Goal: Check status: Check status

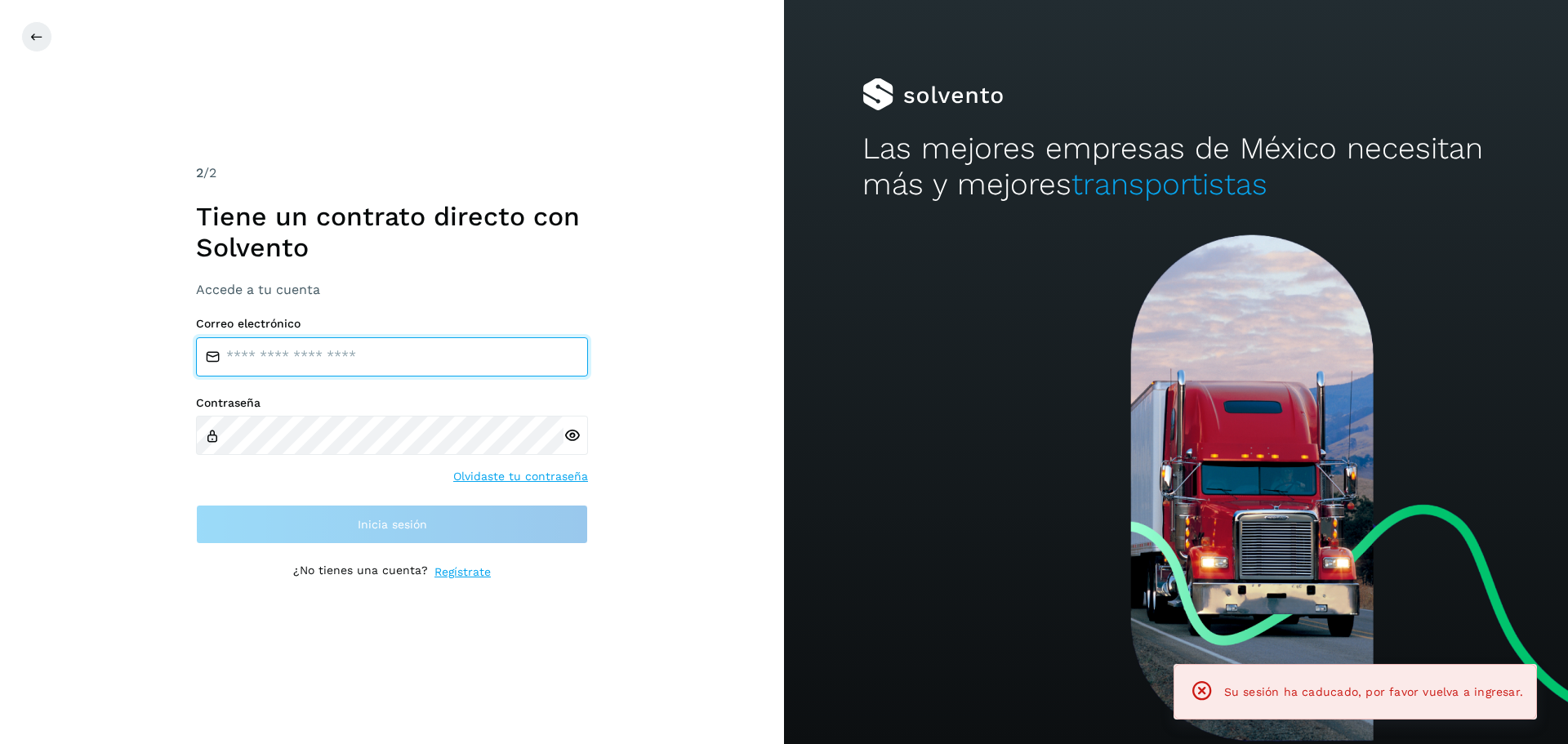
type input "**********"
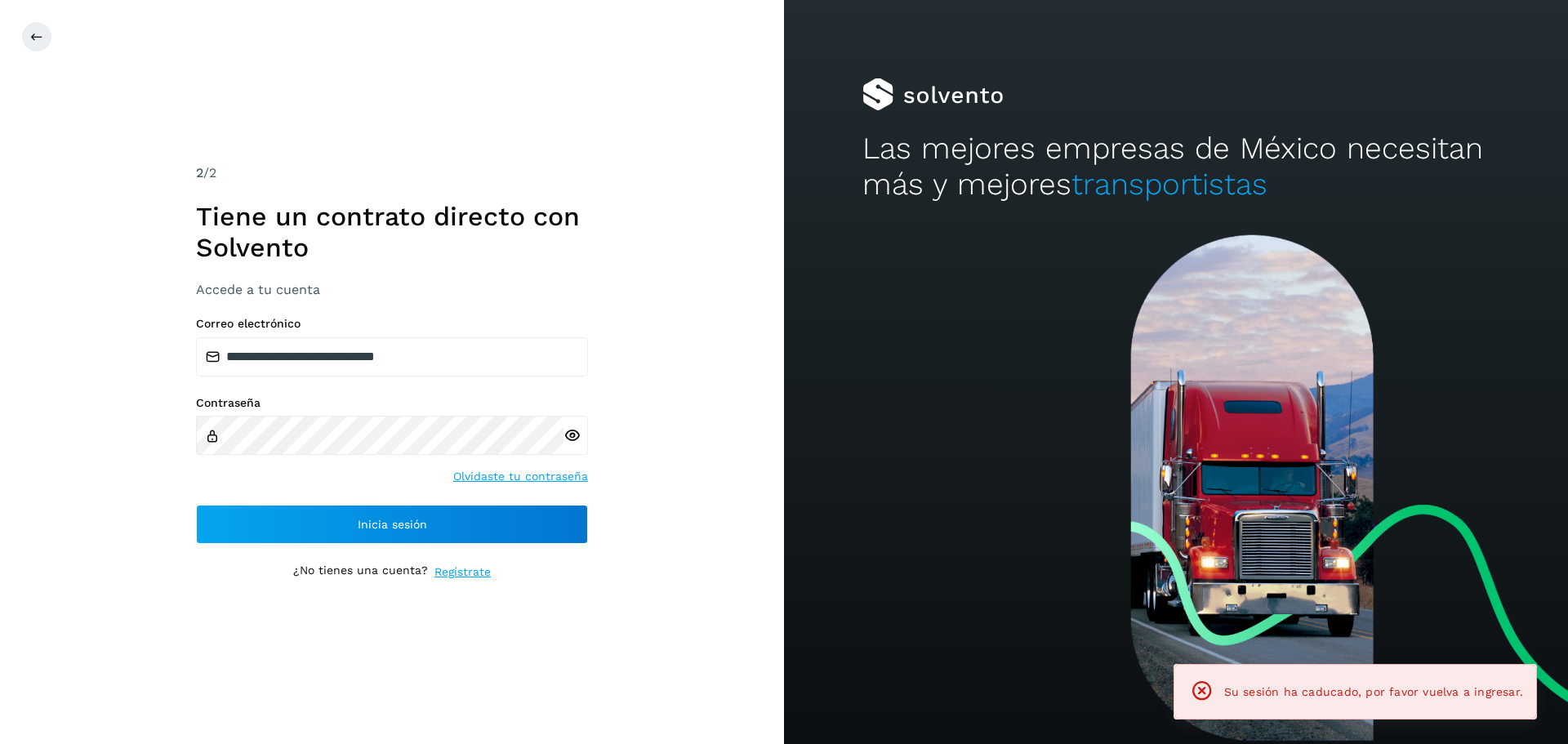
click at [665, 448] on div "**********" at bounding box center [392, 372] width 784 height 744
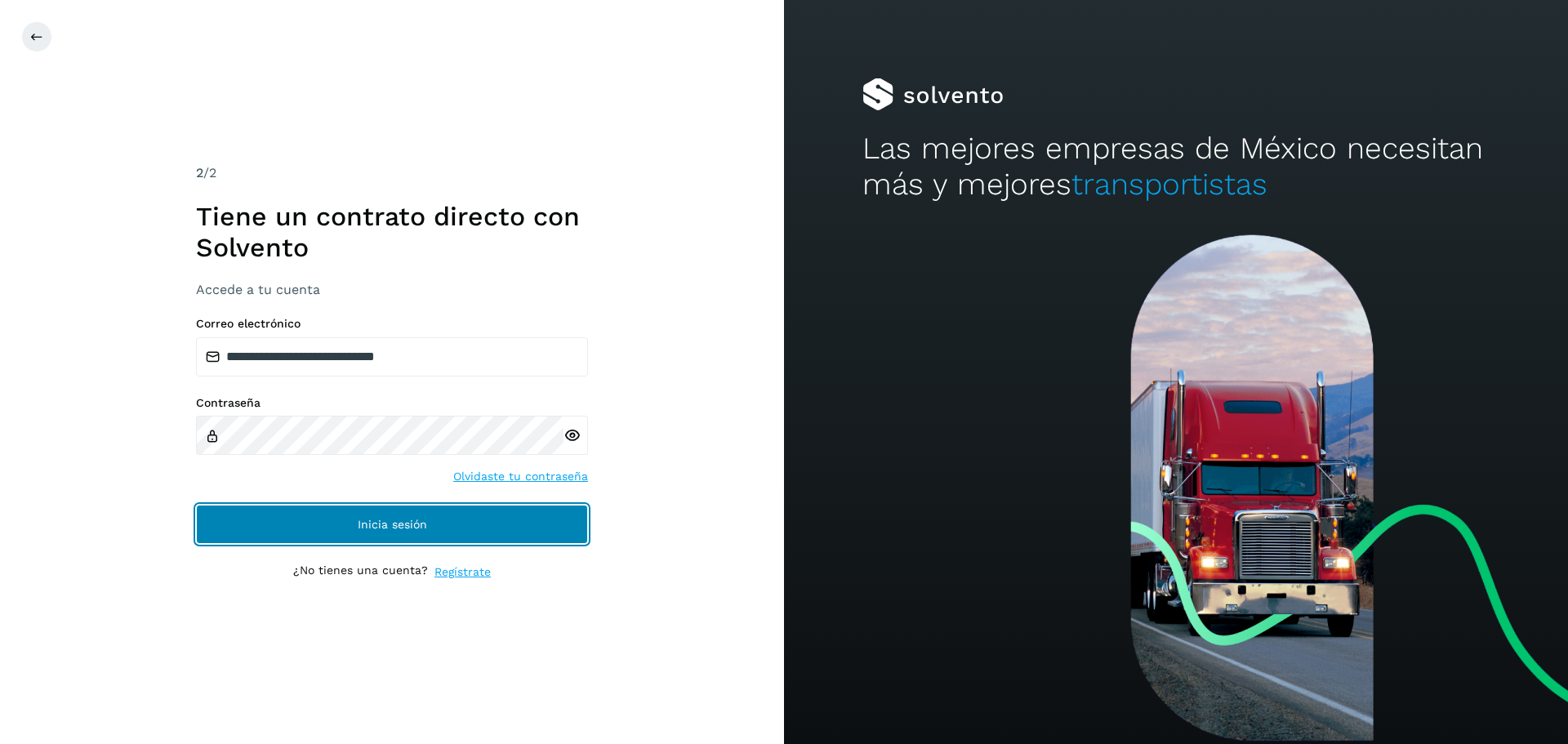
click at [530, 516] on button "Inicia sesión" at bounding box center [392, 524] width 392 height 40
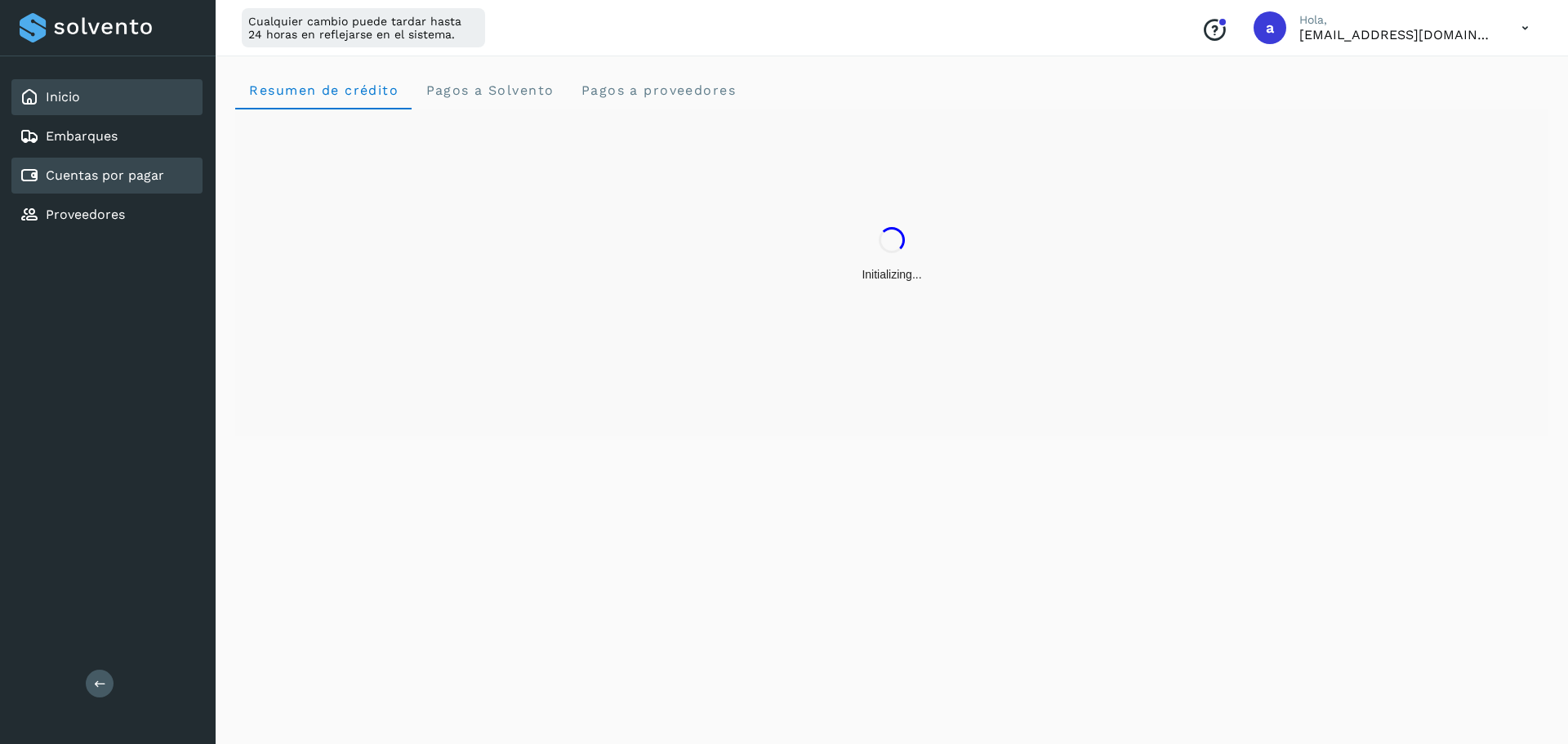
click at [175, 170] on div "Cuentas por pagar" at bounding box center [107, 175] width 191 height 36
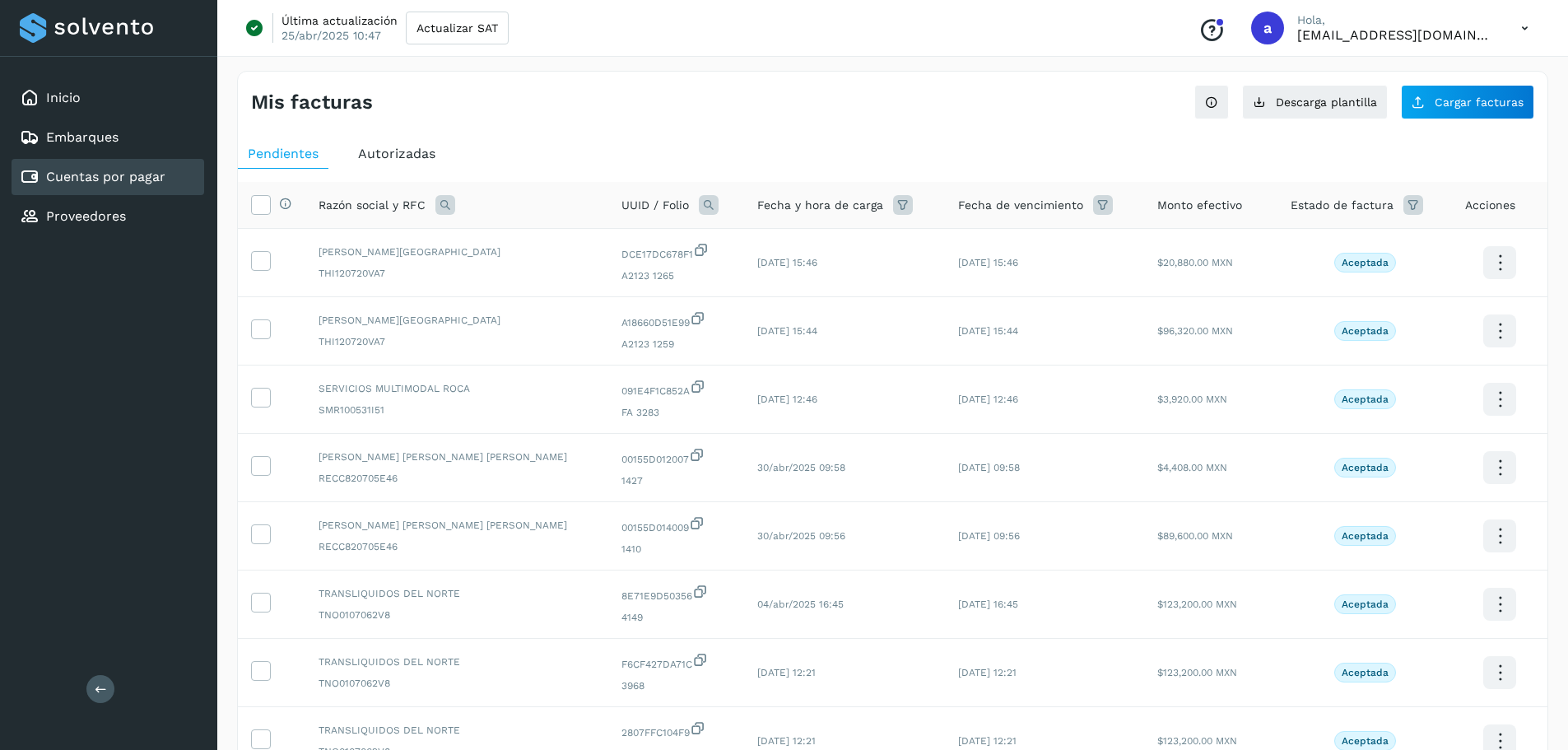
click at [403, 153] on span "Autorizadas" at bounding box center [396, 153] width 77 height 16
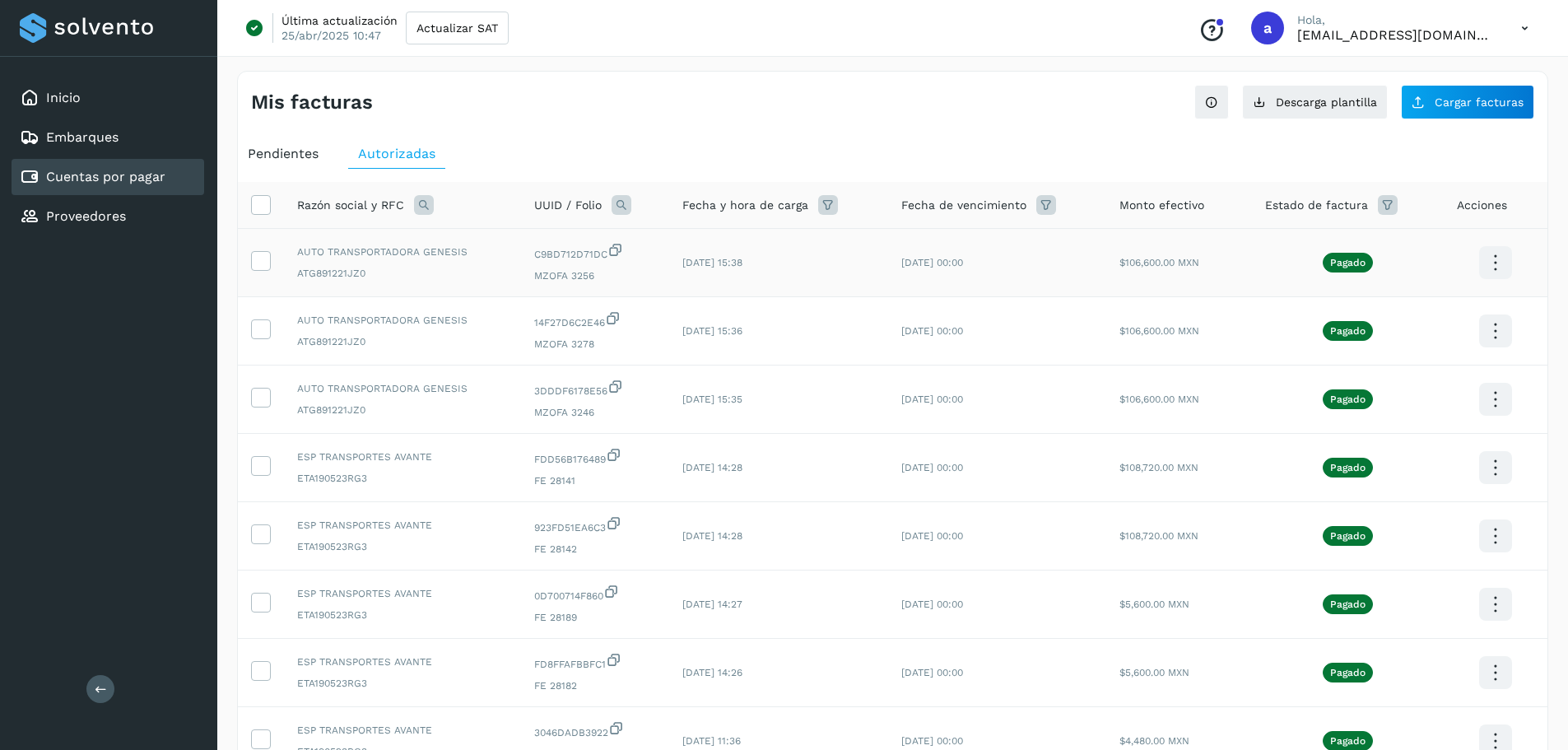
click at [1490, 256] on icon at bounding box center [1495, 262] width 39 height 39
click at [1396, 314] on button "CEP" at bounding box center [1413, 311] width 196 height 32
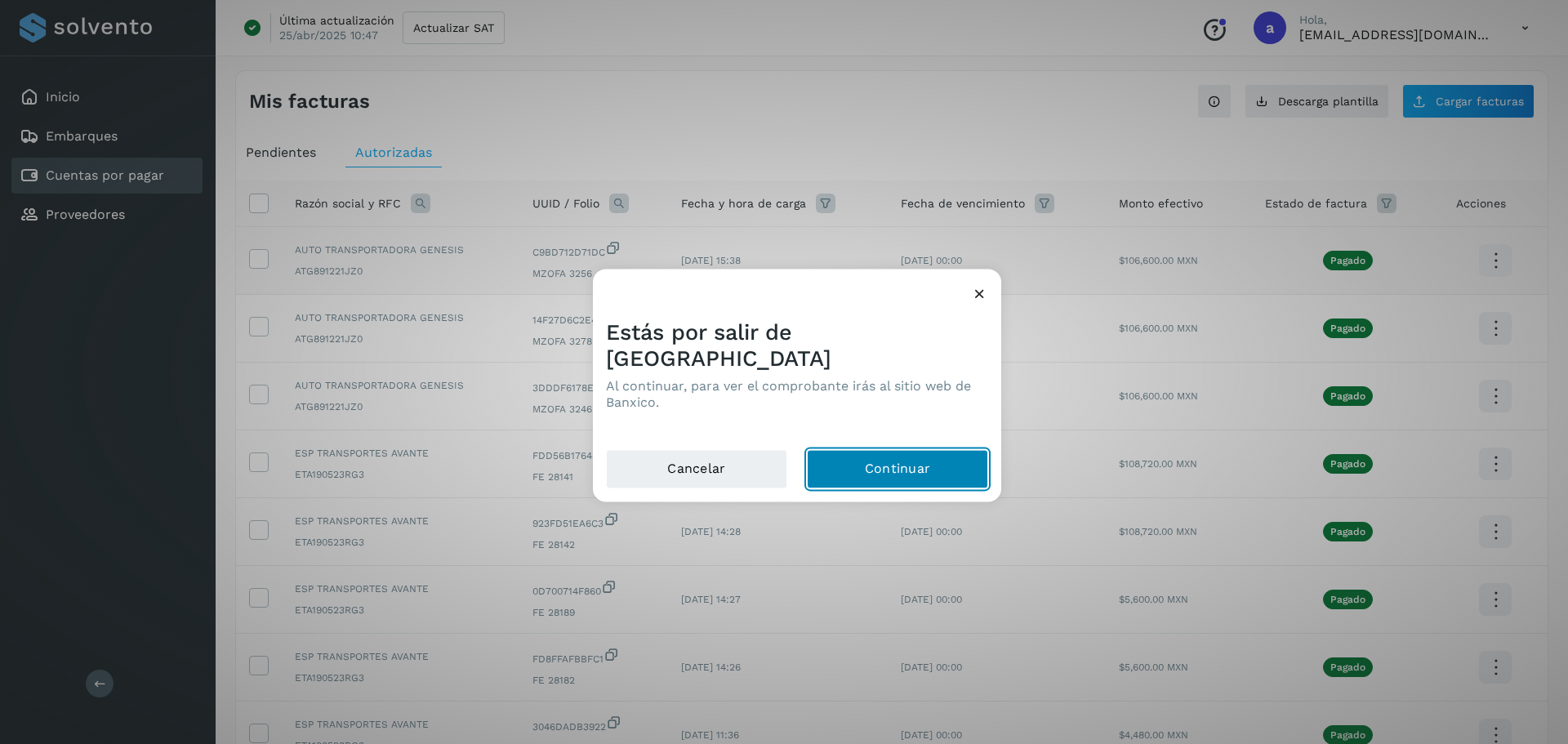
click at [847, 449] on button "Continuar" at bounding box center [898, 469] width 181 height 40
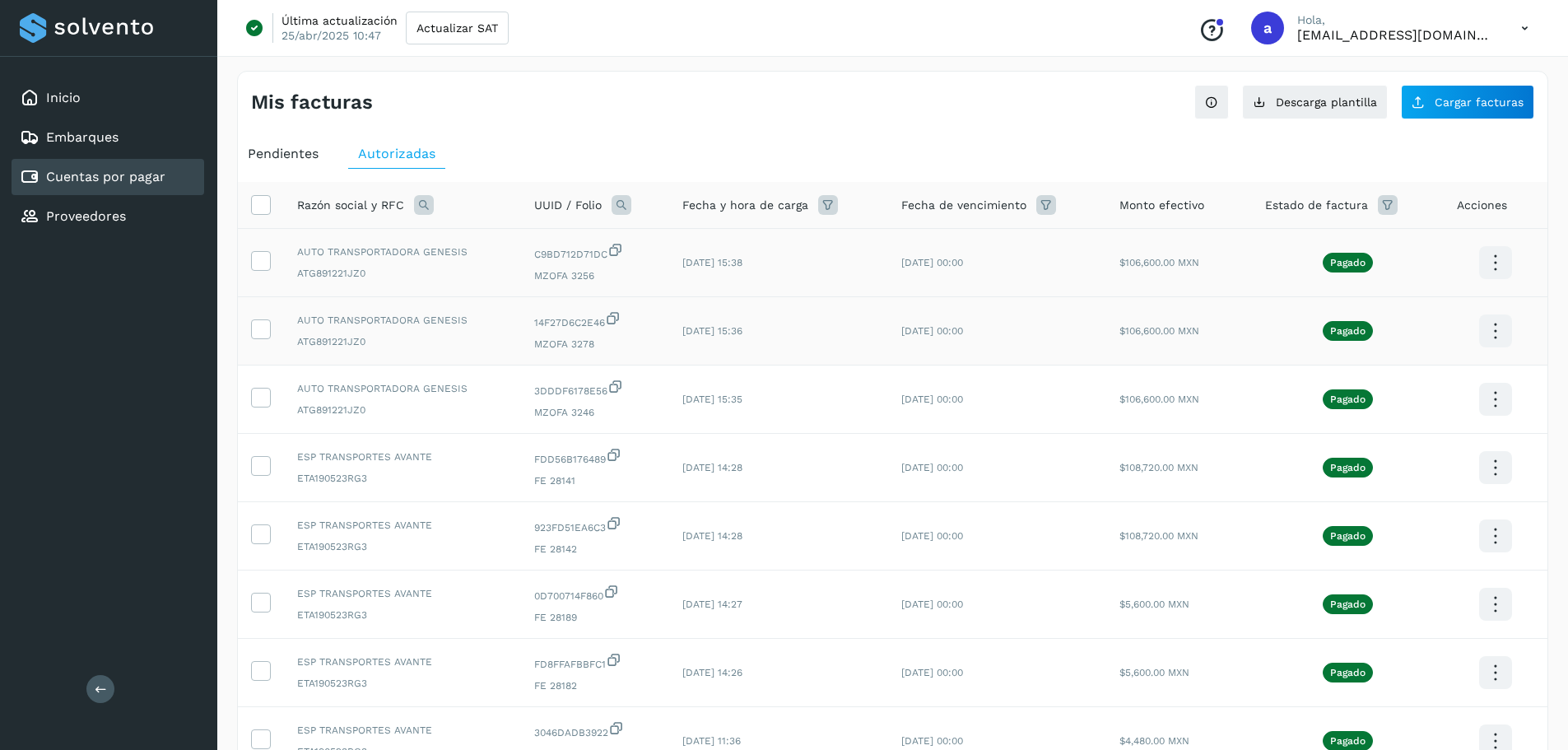
click at [1498, 342] on icon at bounding box center [1495, 331] width 39 height 39
click at [1403, 380] on button "CEP" at bounding box center [1413, 380] width 196 height 32
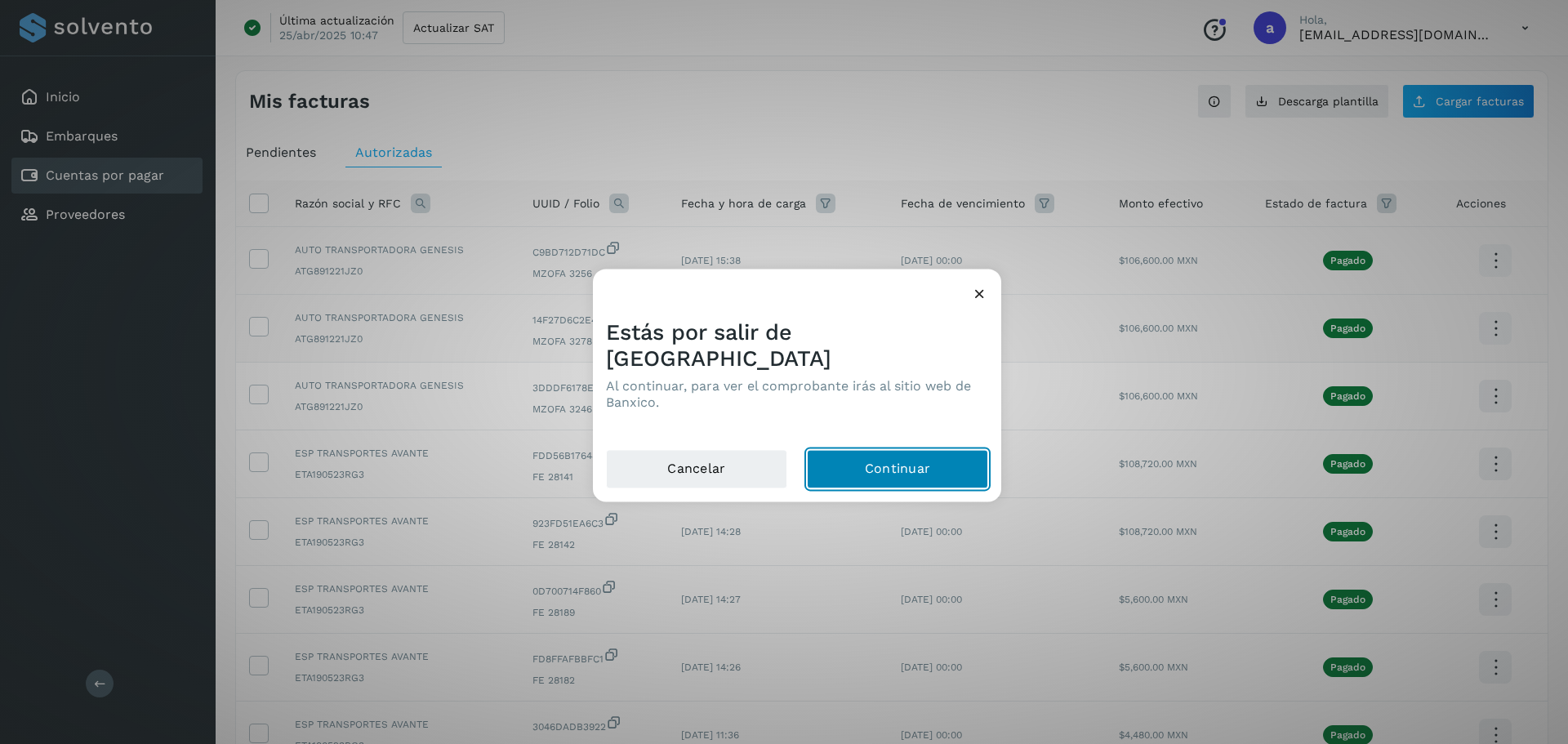
click at [958, 449] on button "Continuar" at bounding box center [898, 469] width 181 height 40
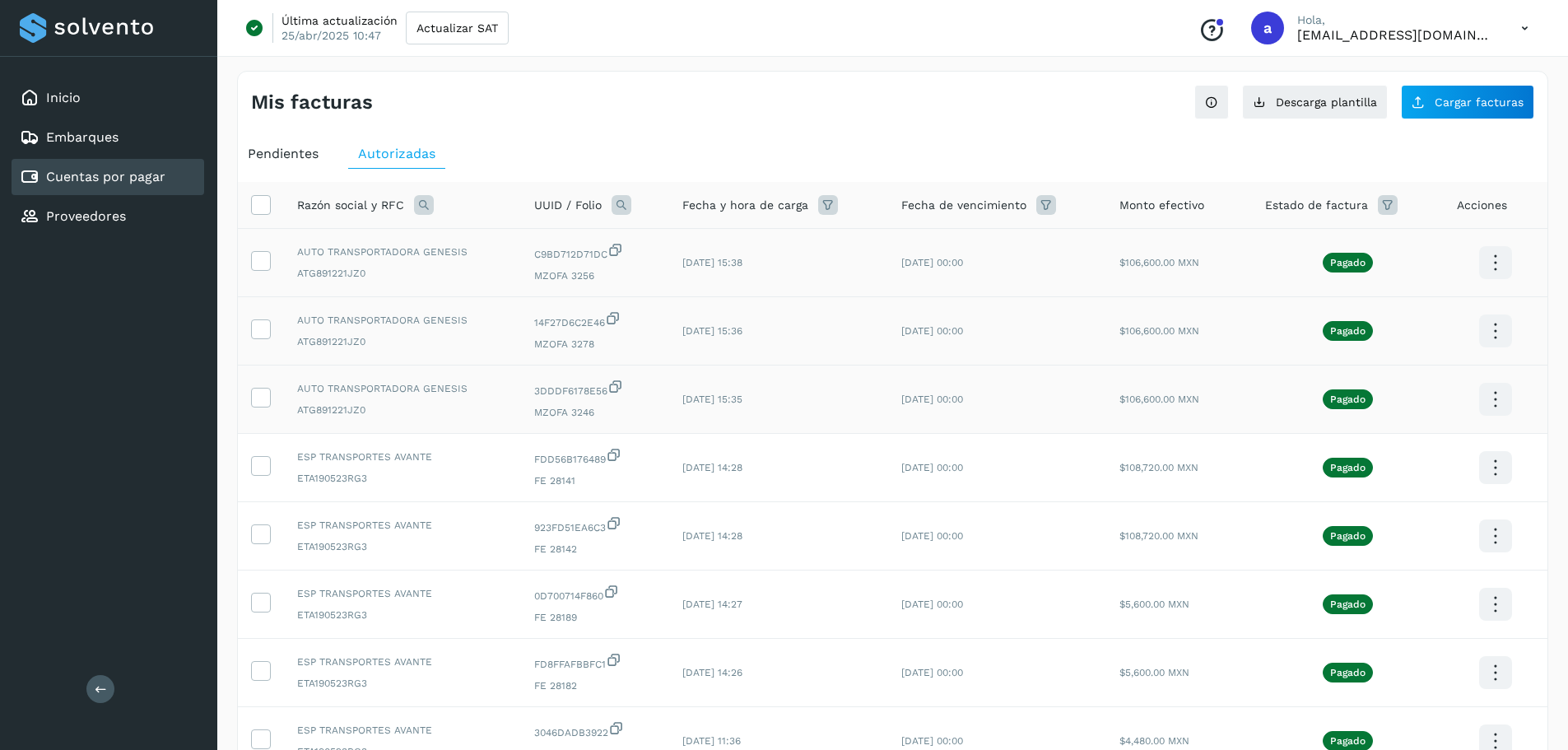
click at [1494, 407] on icon at bounding box center [1495, 400] width 39 height 39
click at [1404, 453] on button "CEP" at bounding box center [1413, 448] width 196 height 32
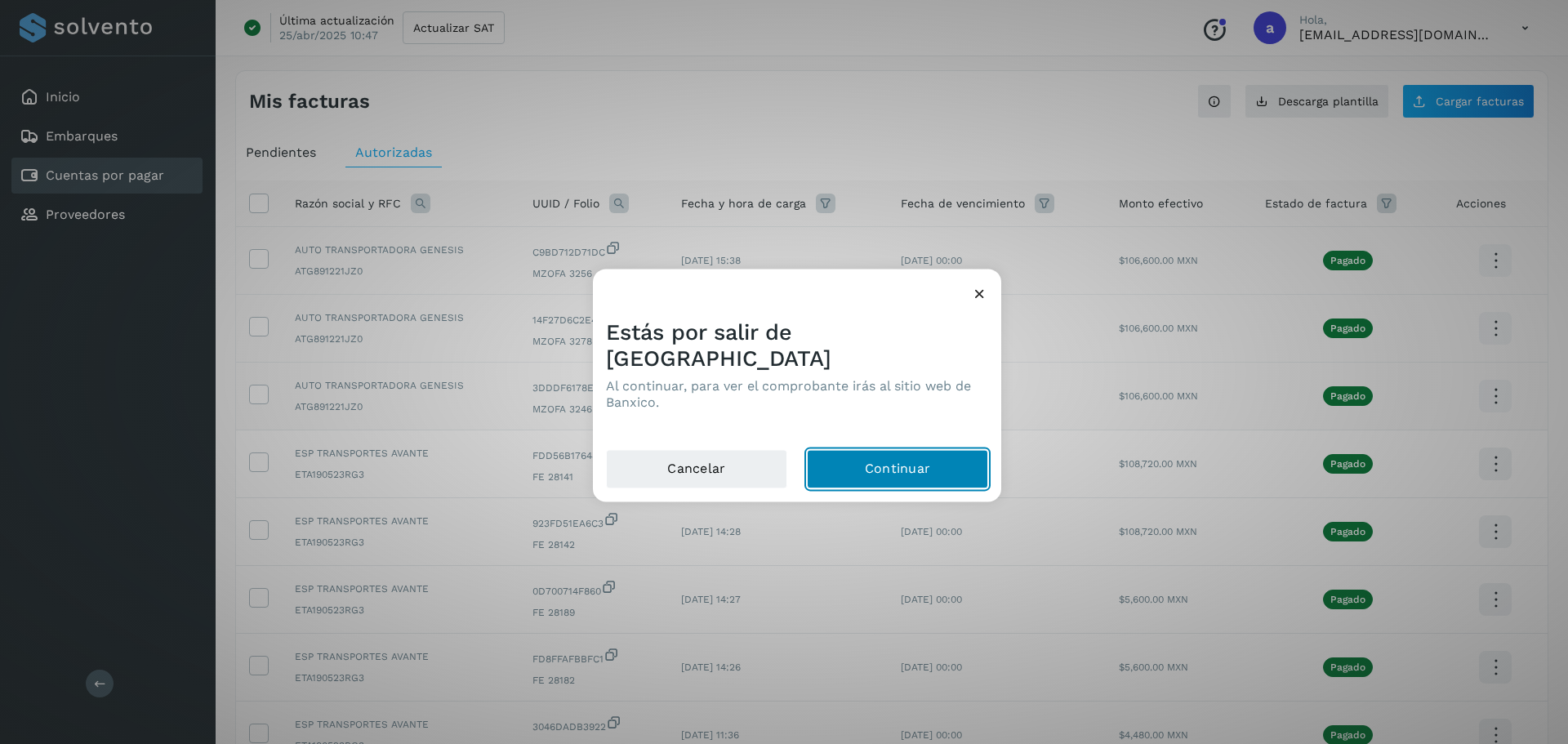
click at [917, 453] on button "Continuar" at bounding box center [898, 469] width 181 height 40
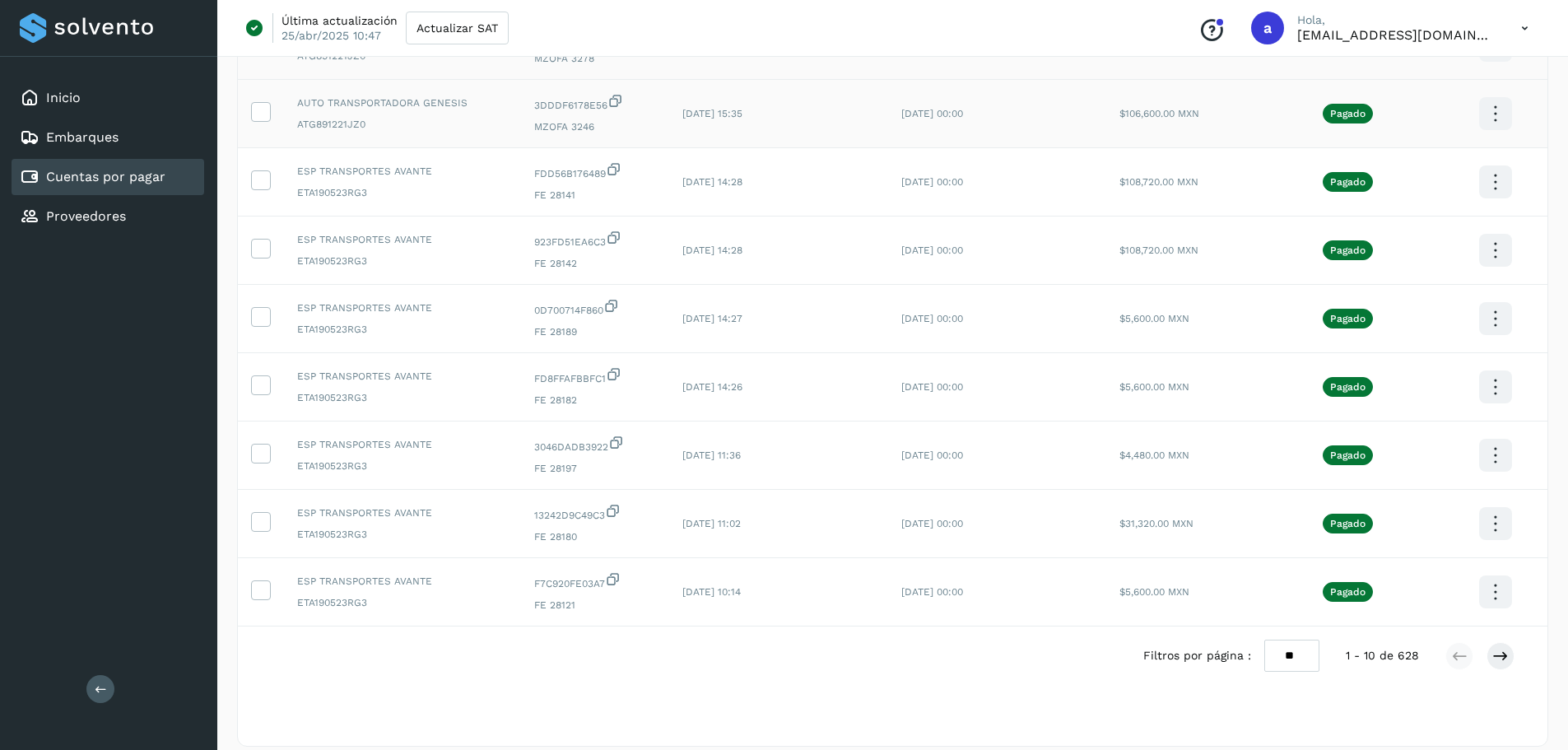
scroll to position [300, 0]
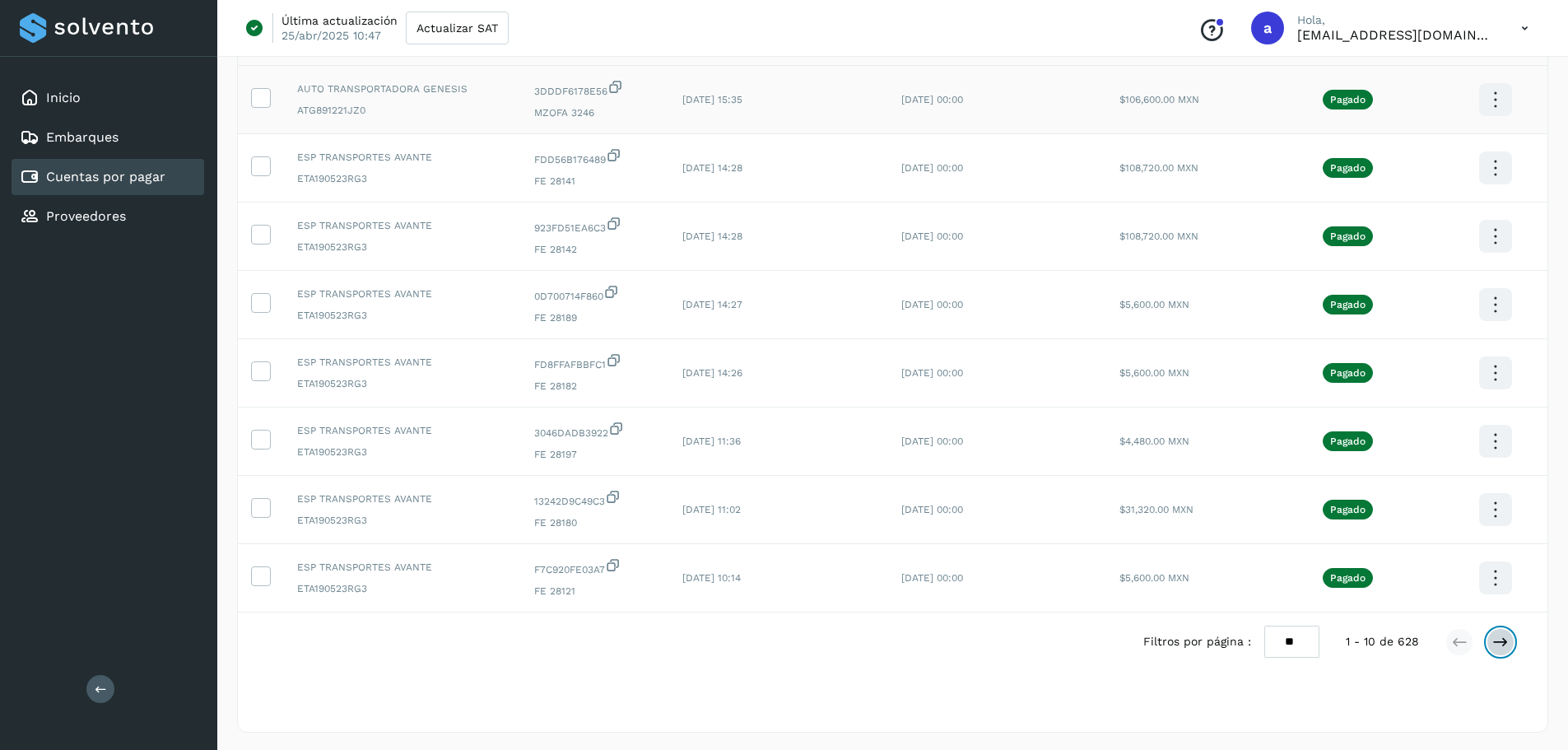
click at [1511, 639] on button at bounding box center [1501, 642] width 28 height 28
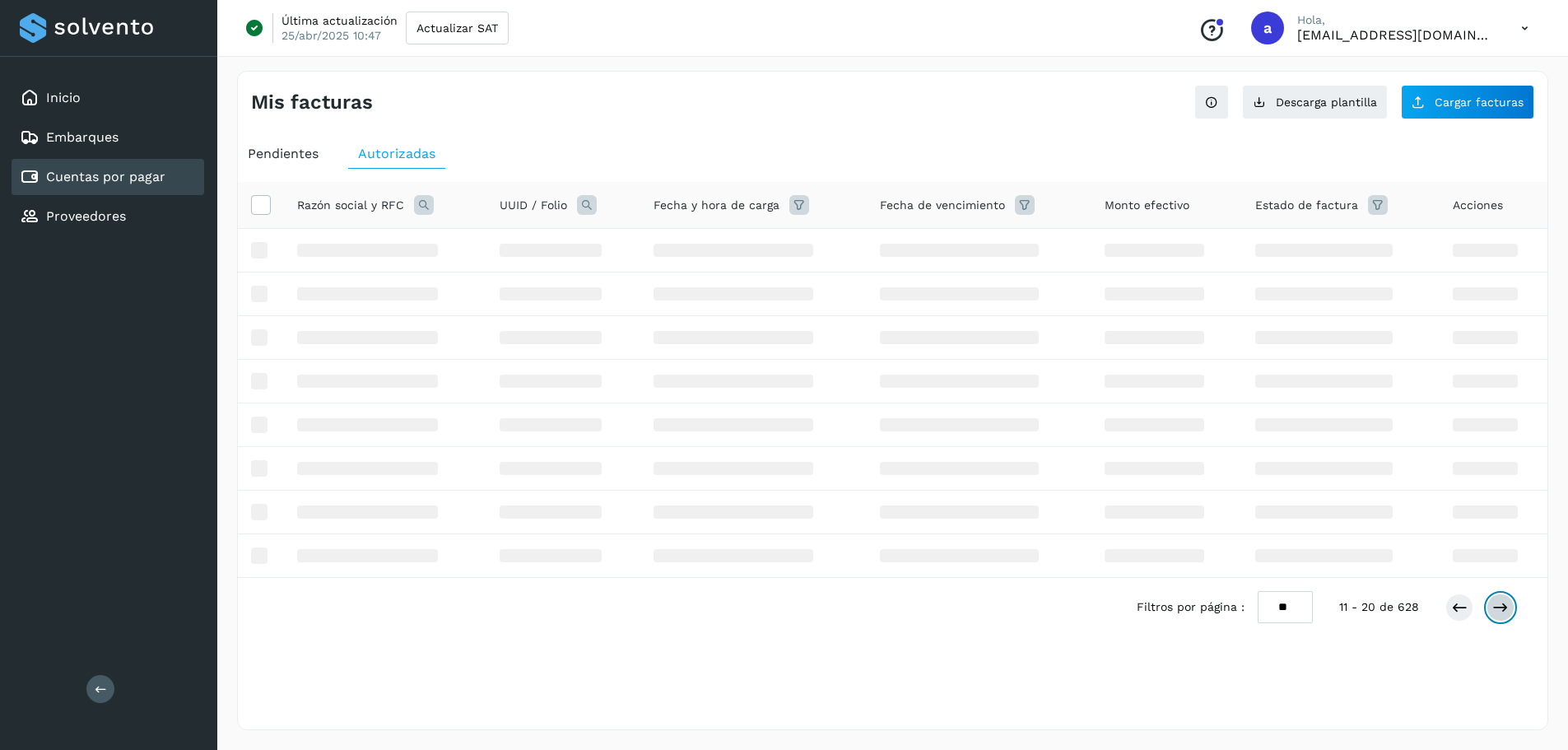
scroll to position [0, 0]
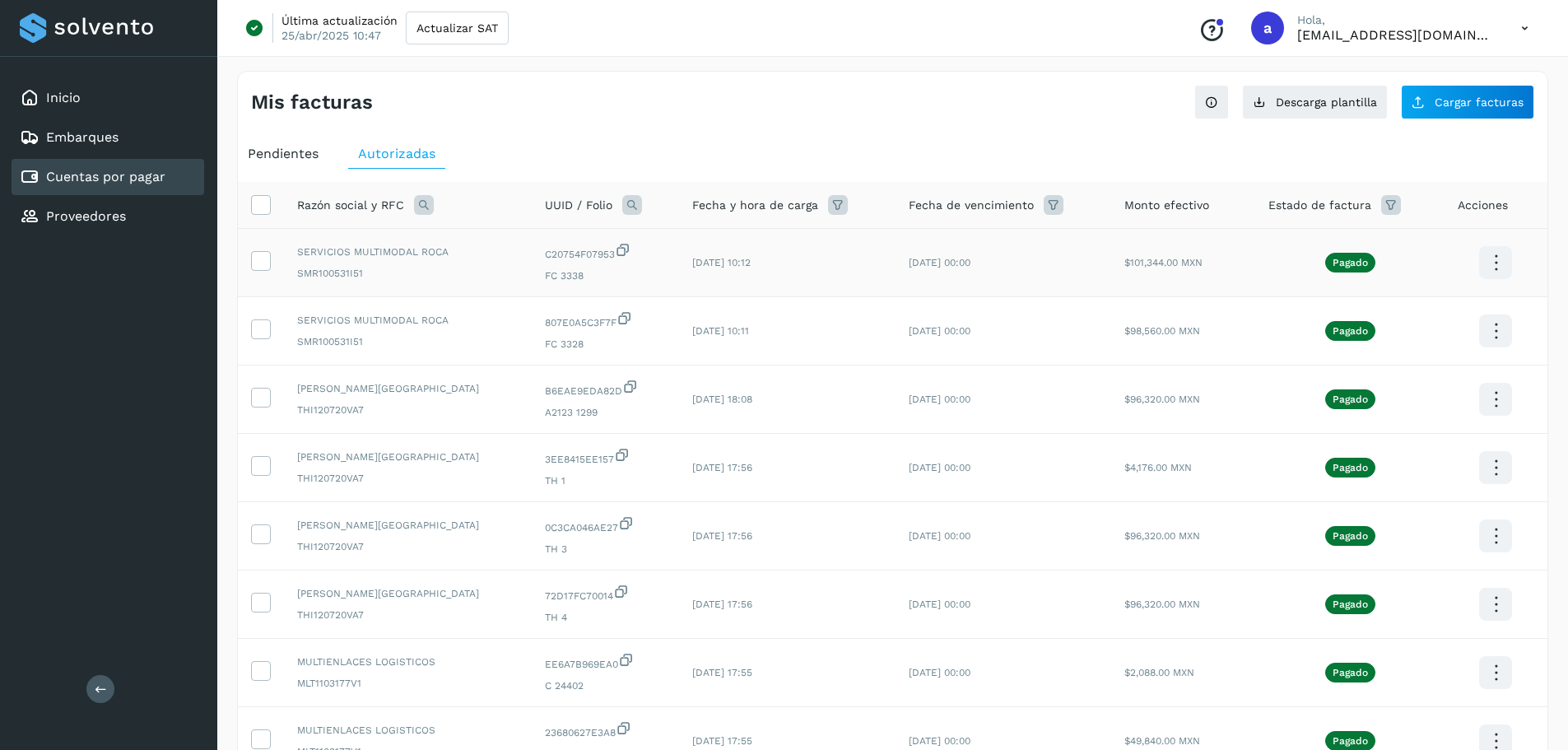
click at [1482, 270] on icon at bounding box center [1496, 262] width 39 height 39
click at [1403, 318] on button "CEP" at bounding box center [1413, 311] width 196 height 32
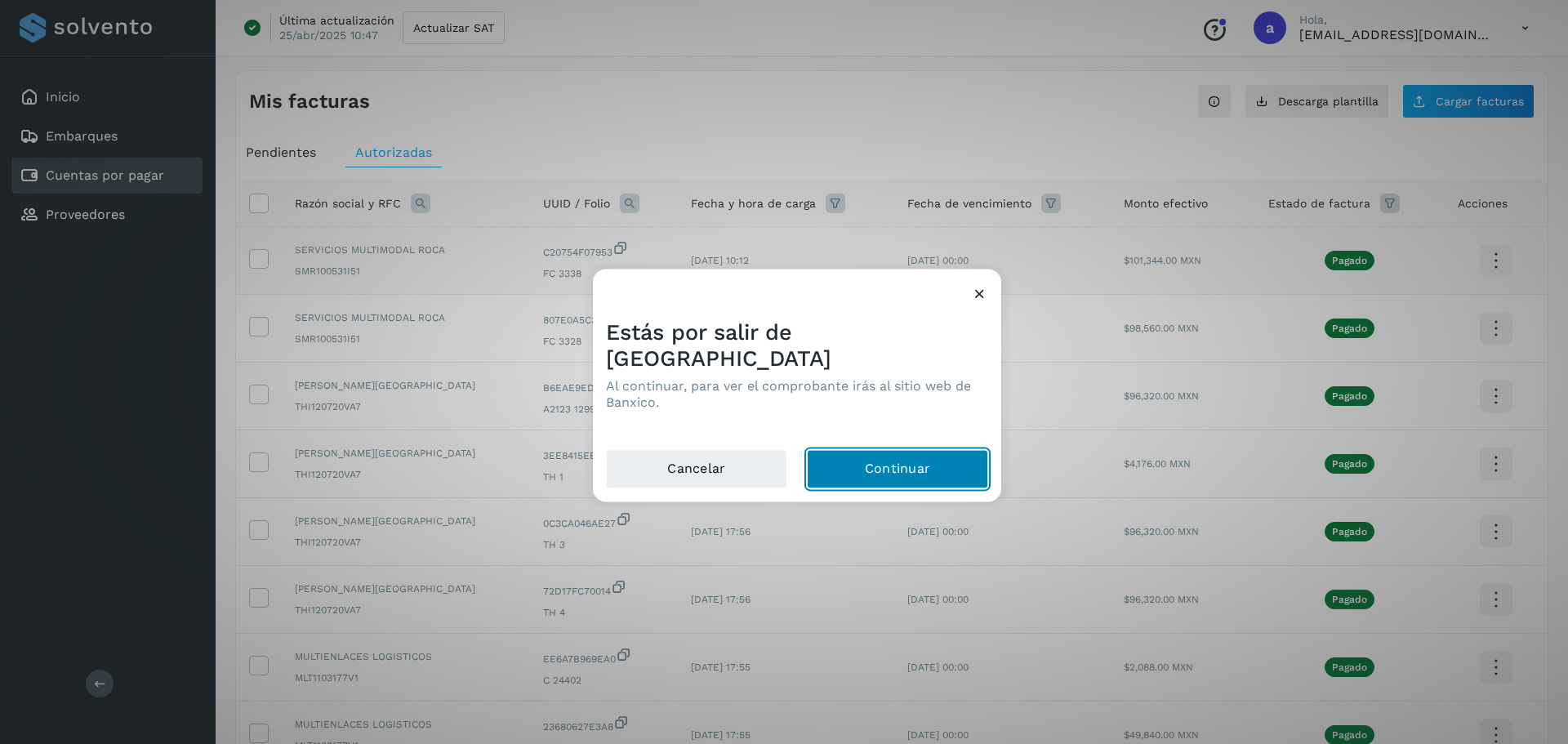
click at [894, 449] on button "Continuar" at bounding box center [898, 469] width 181 height 40
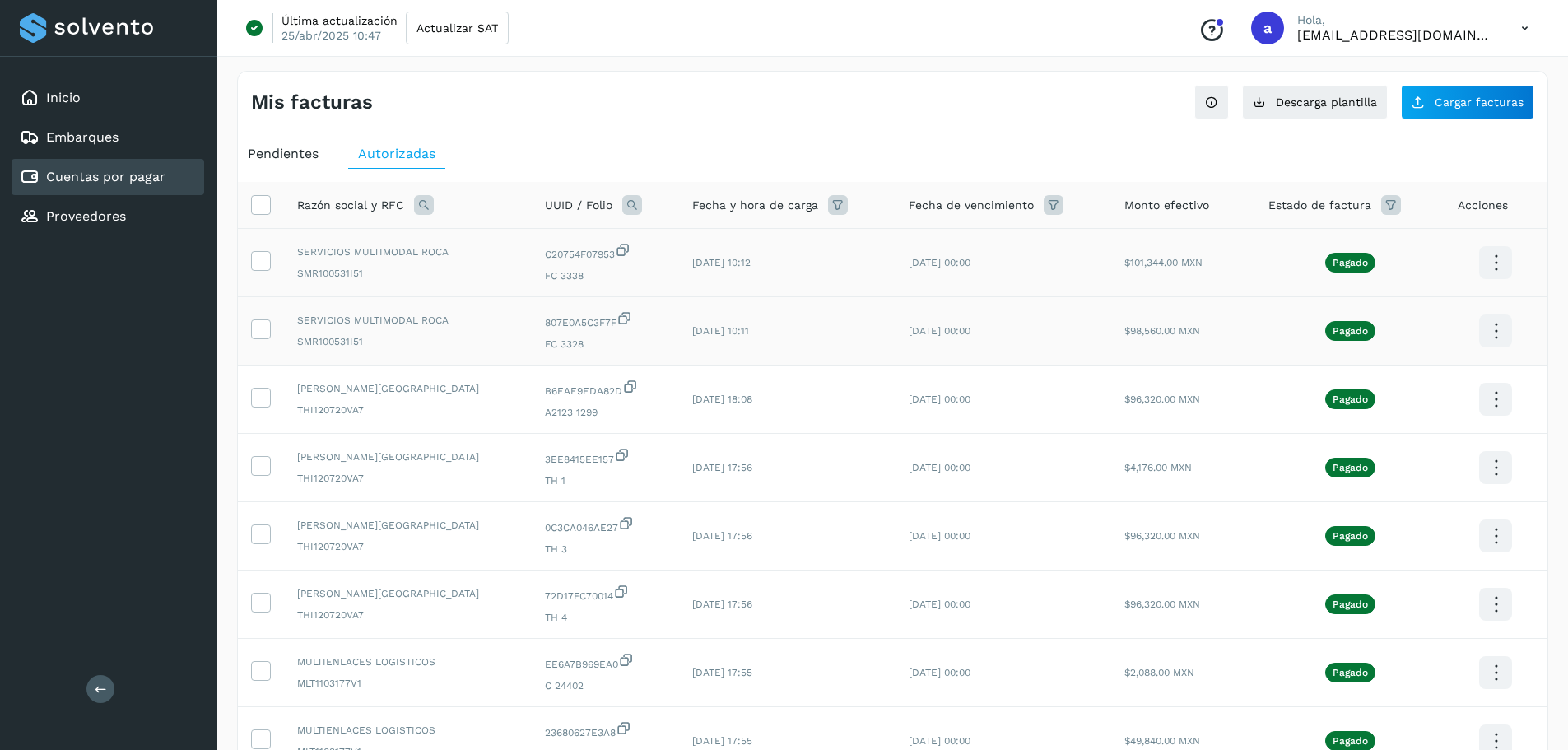
click at [1498, 330] on icon at bounding box center [1496, 331] width 39 height 39
click at [1403, 380] on button "CEP" at bounding box center [1413, 380] width 196 height 32
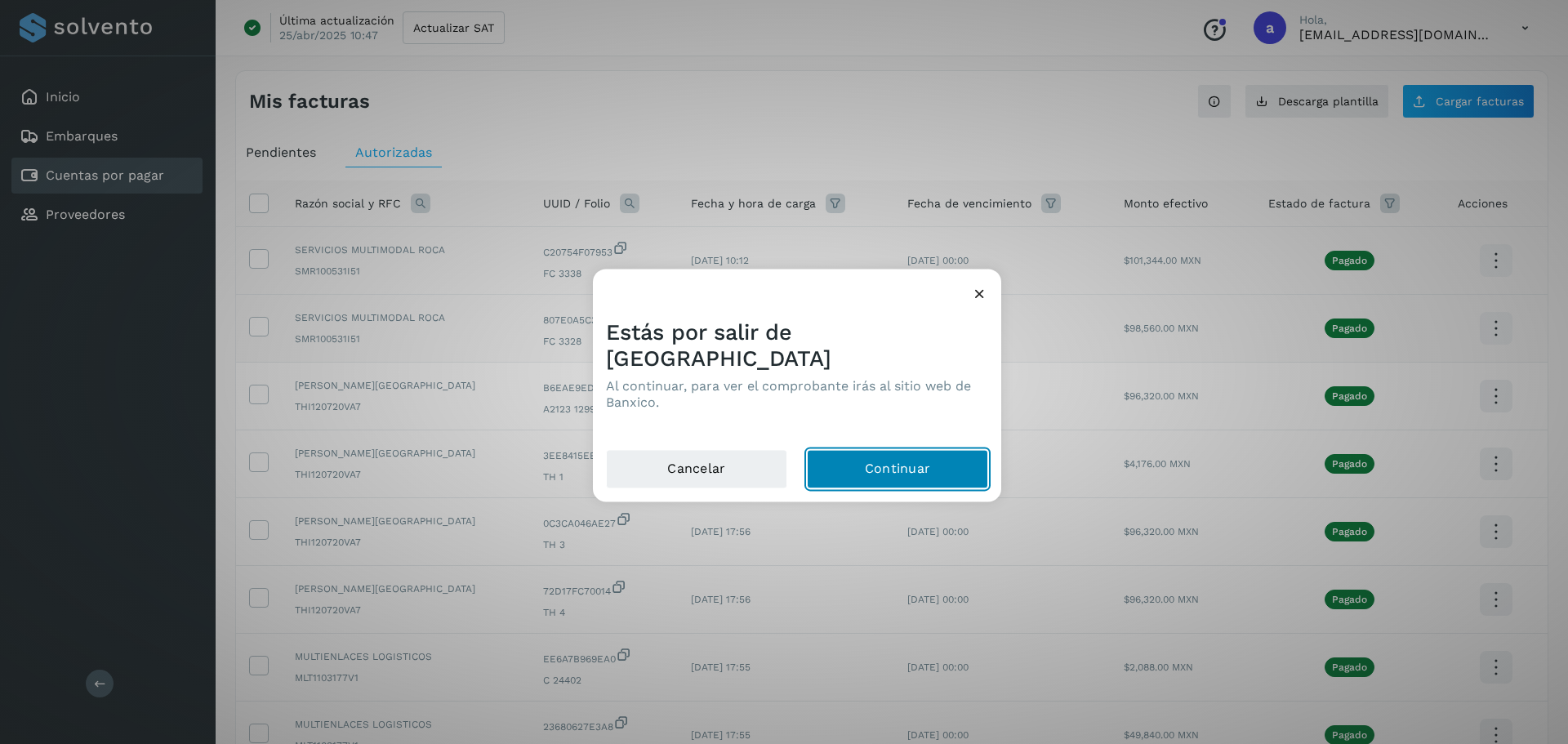
click at [872, 459] on button "Continuar" at bounding box center [898, 469] width 181 height 40
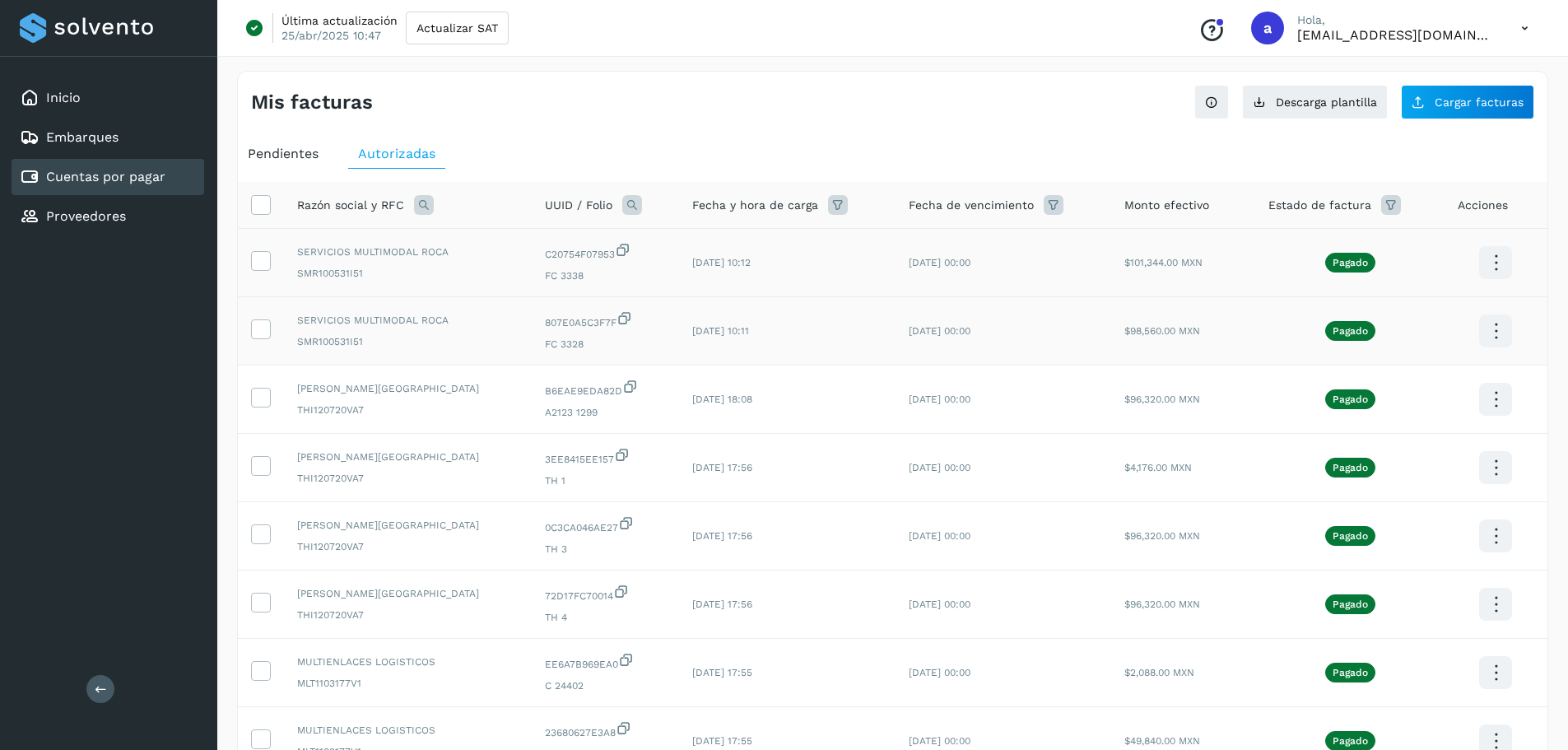
click at [1487, 271] on icon at bounding box center [1496, 262] width 39 height 39
click at [1433, 204] on button "Ver Detalle" at bounding box center [1413, 214] width 196 height 32
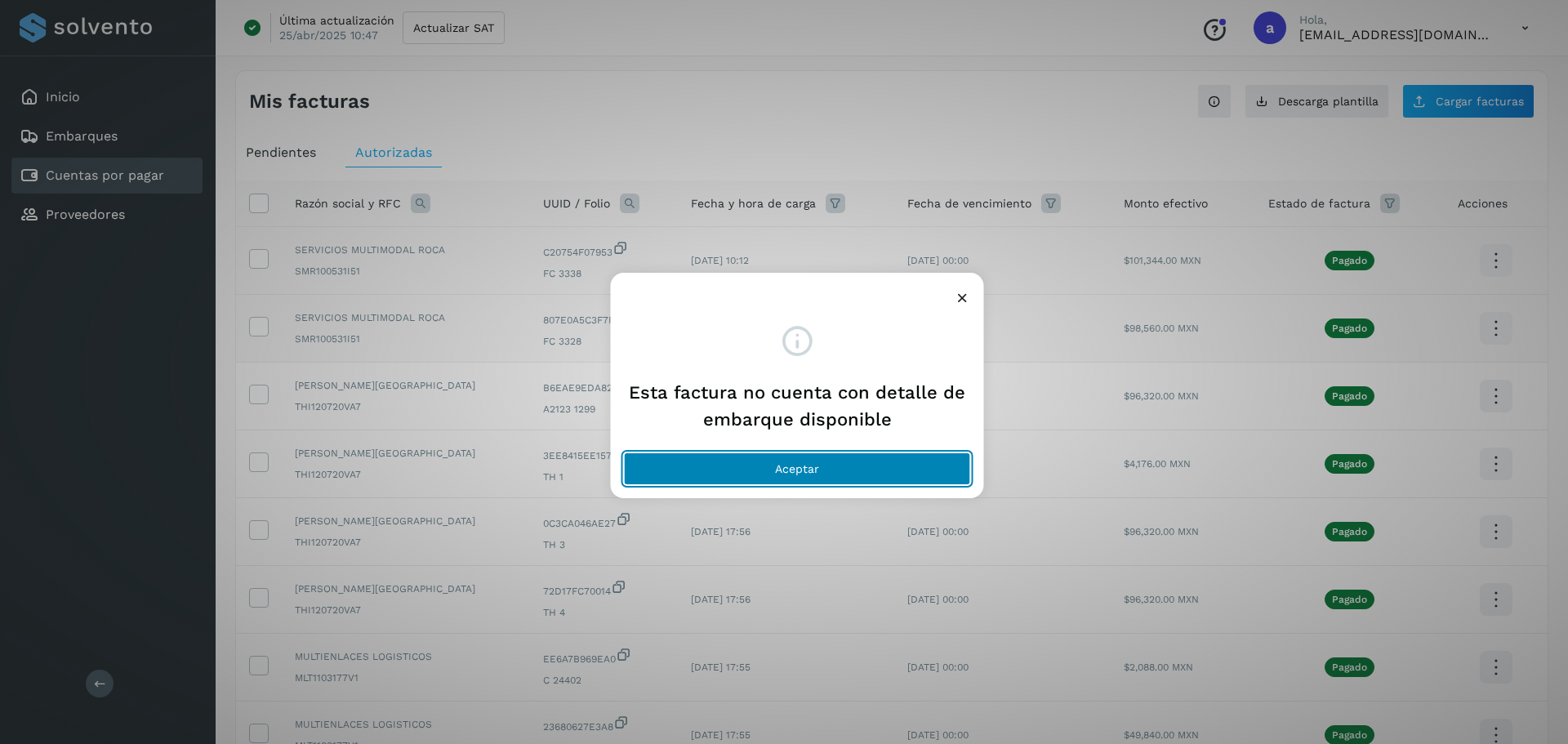
click at [777, 467] on span "Aceptar" at bounding box center [796, 469] width 44 height 12
